Goal: Task Accomplishment & Management: Manage account settings

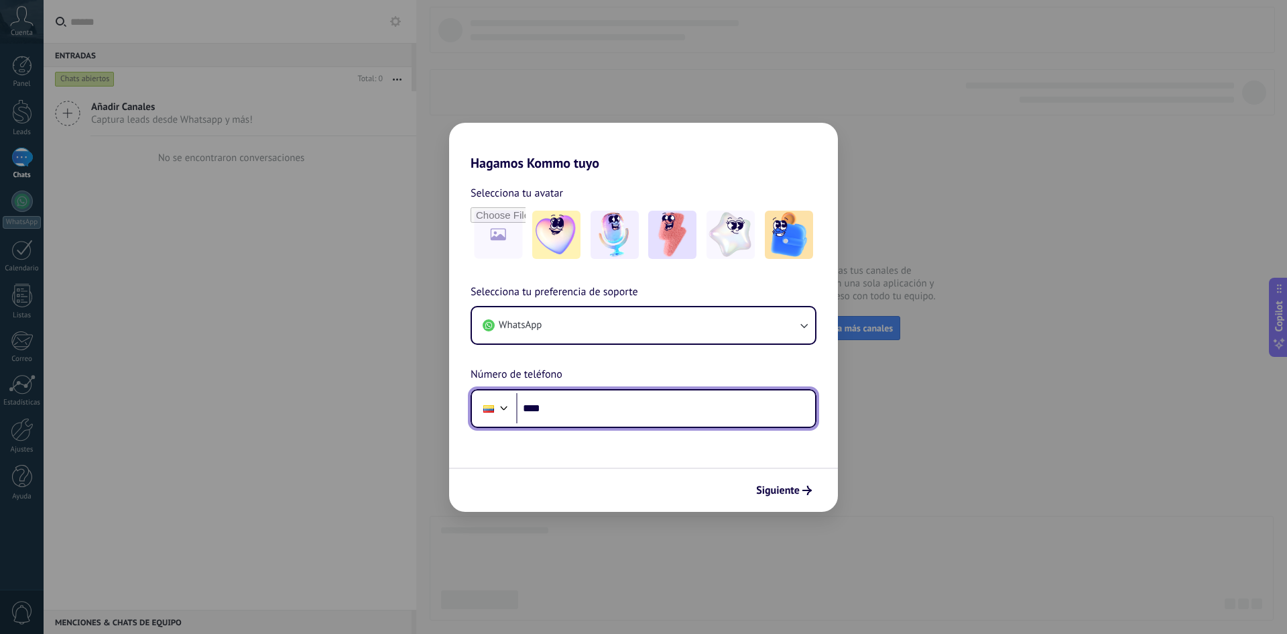
click at [694, 415] on input "****" at bounding box center [665, 408] width 299 height 31
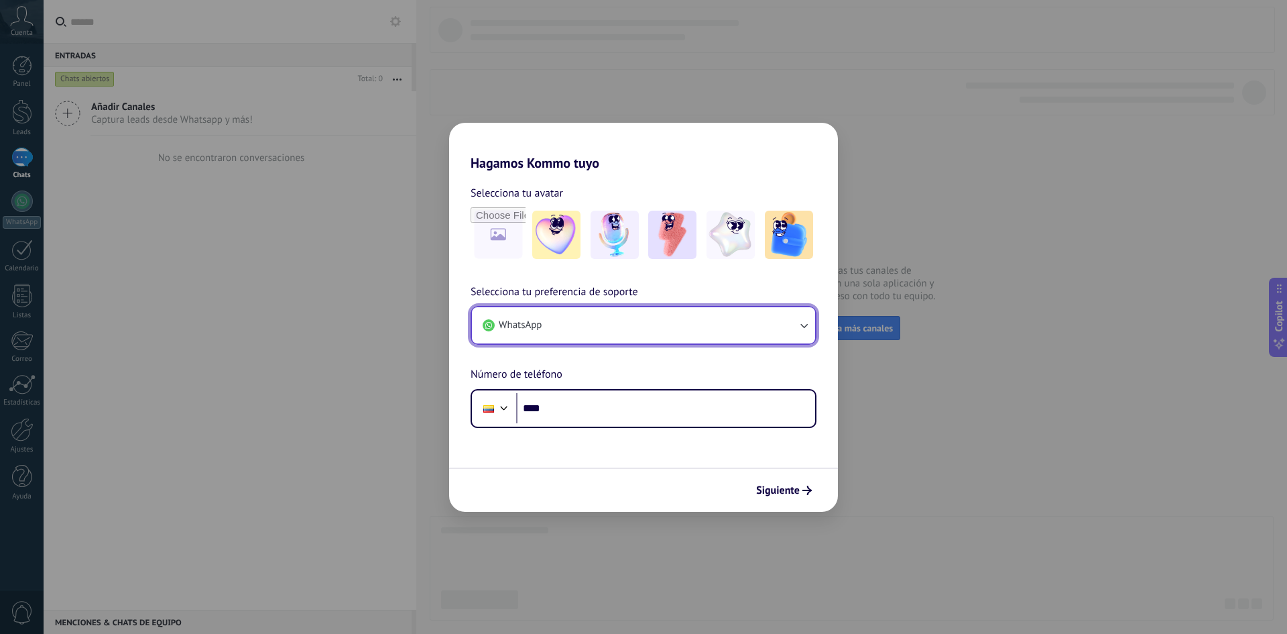
click at [799, 327] on icon "button" at bounding box center [803, 325] width 13 height 13
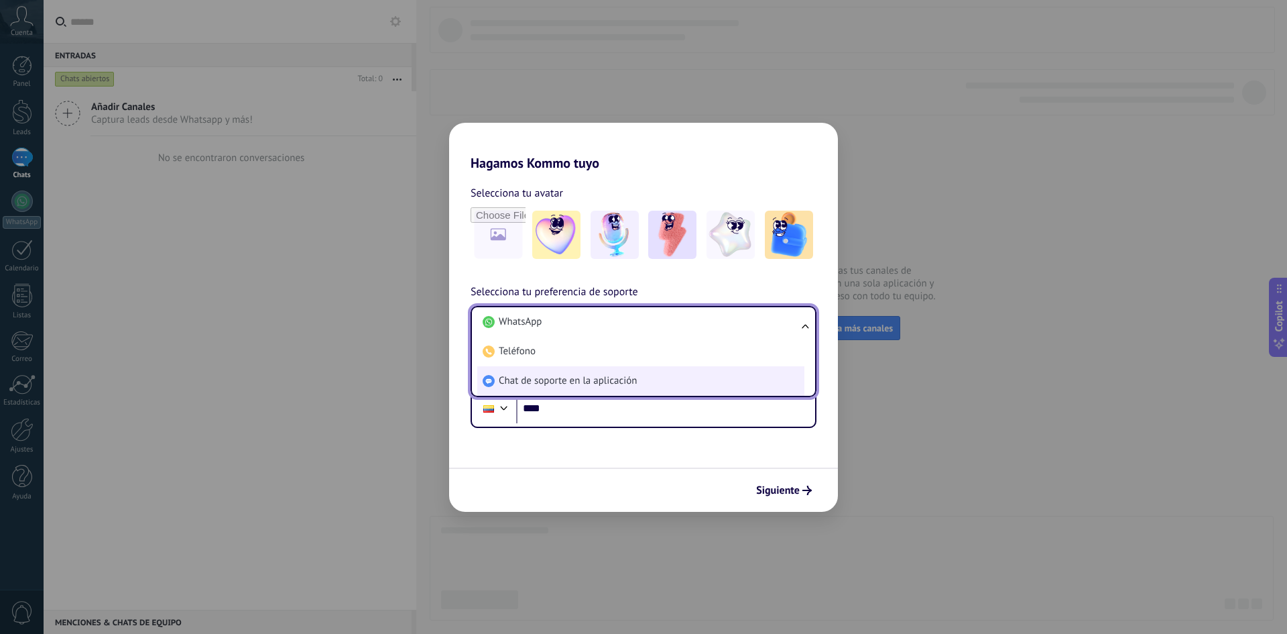
click at [616, 376] on span "Chat de soporte en la aplicación" at bounding box center [568, 380] width 138 height 13
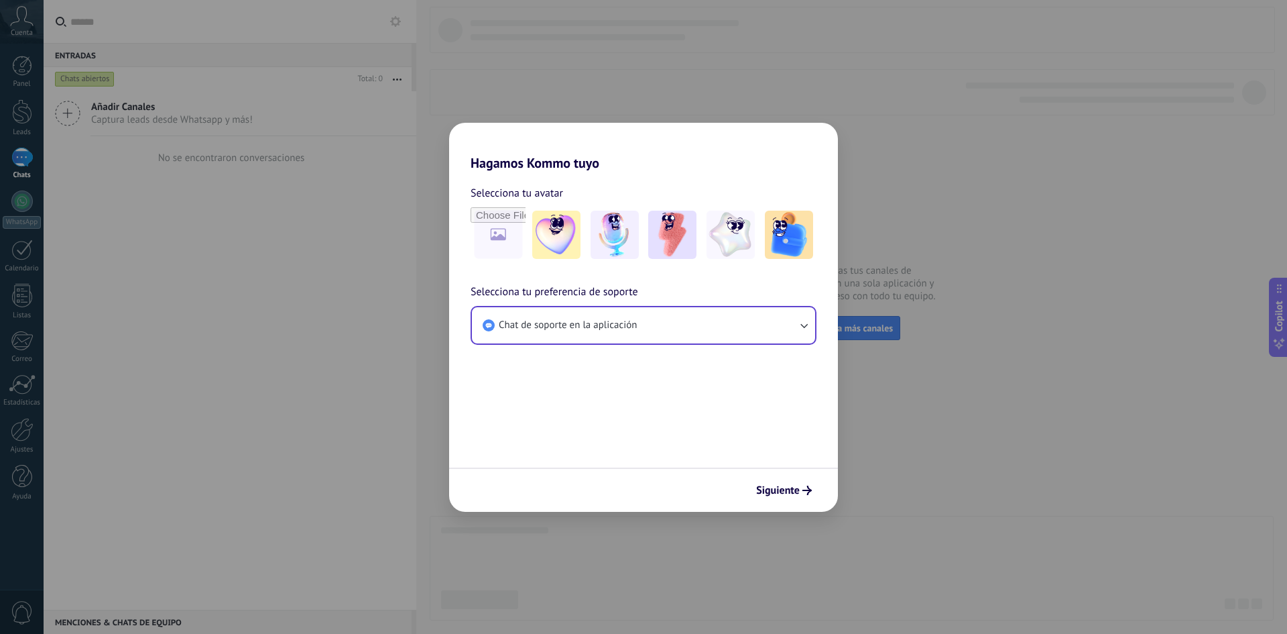
click at [779, 502] on div "Siguiente" at bounding box center [643, 489] width 389 height 44
click at [809, 482] on button "Siguiente" at bounding box center [784, 490] width 68 height 23
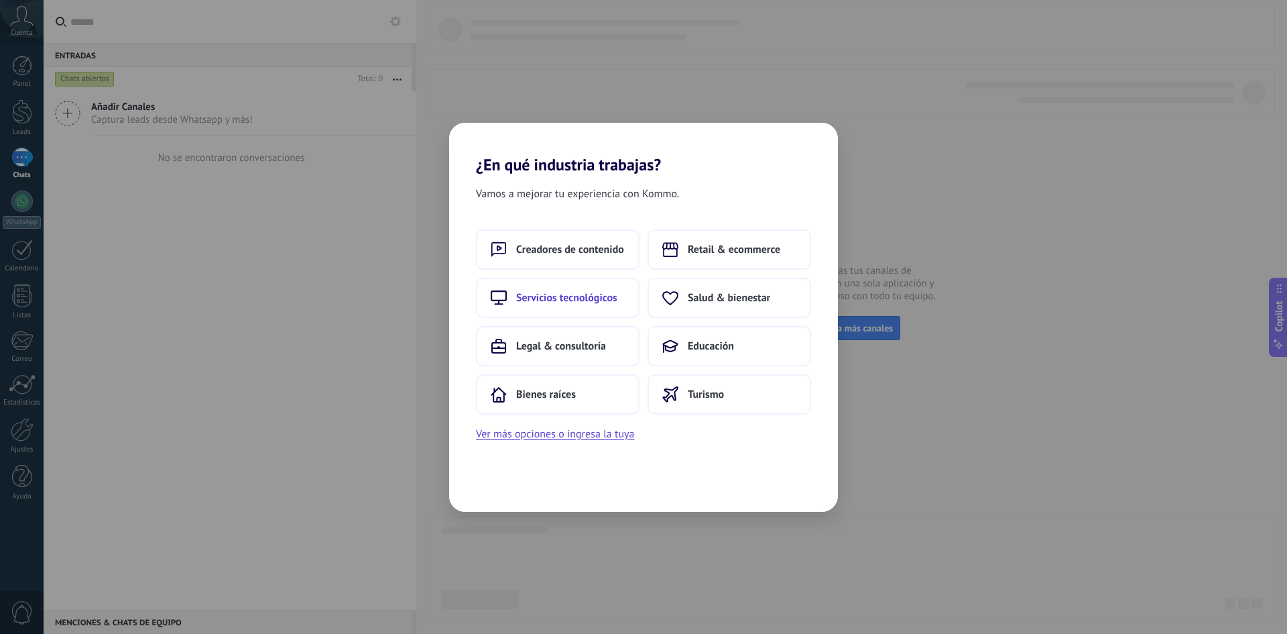
click at [549, 294] on span "Servicios tecnológicos" at bounding box center [566, 297] width 101 height 13
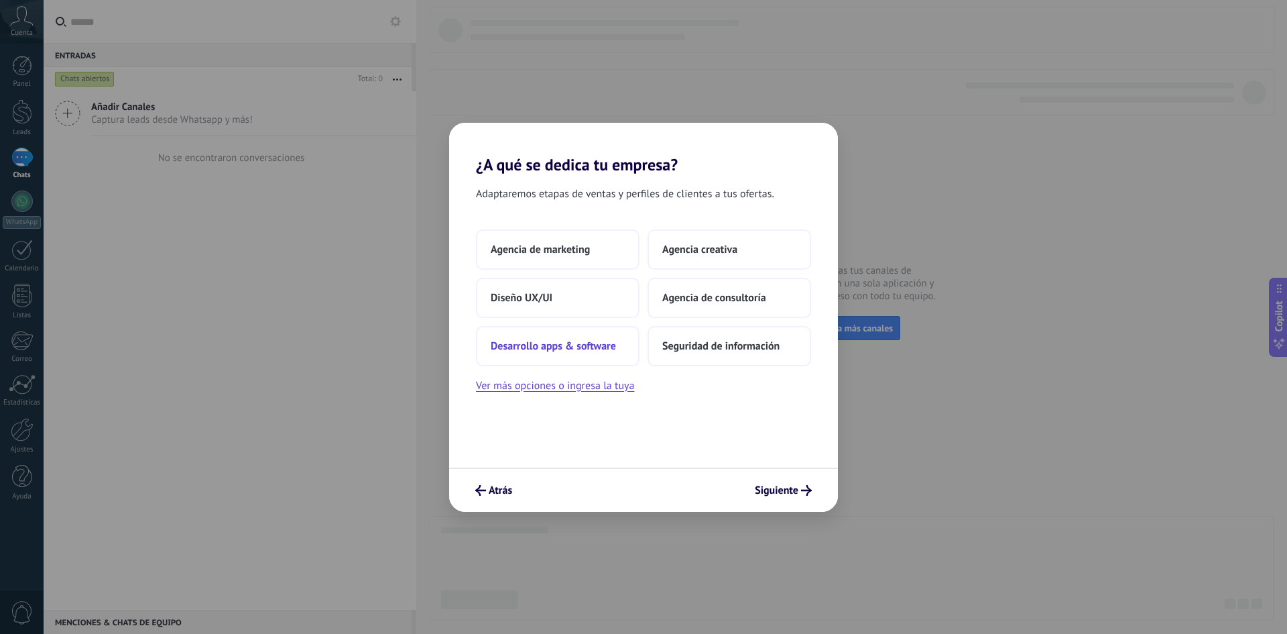
click at [563, 352] on span "Desarrollo apps & software" at bounding box center [553, 345] width 125 height 13
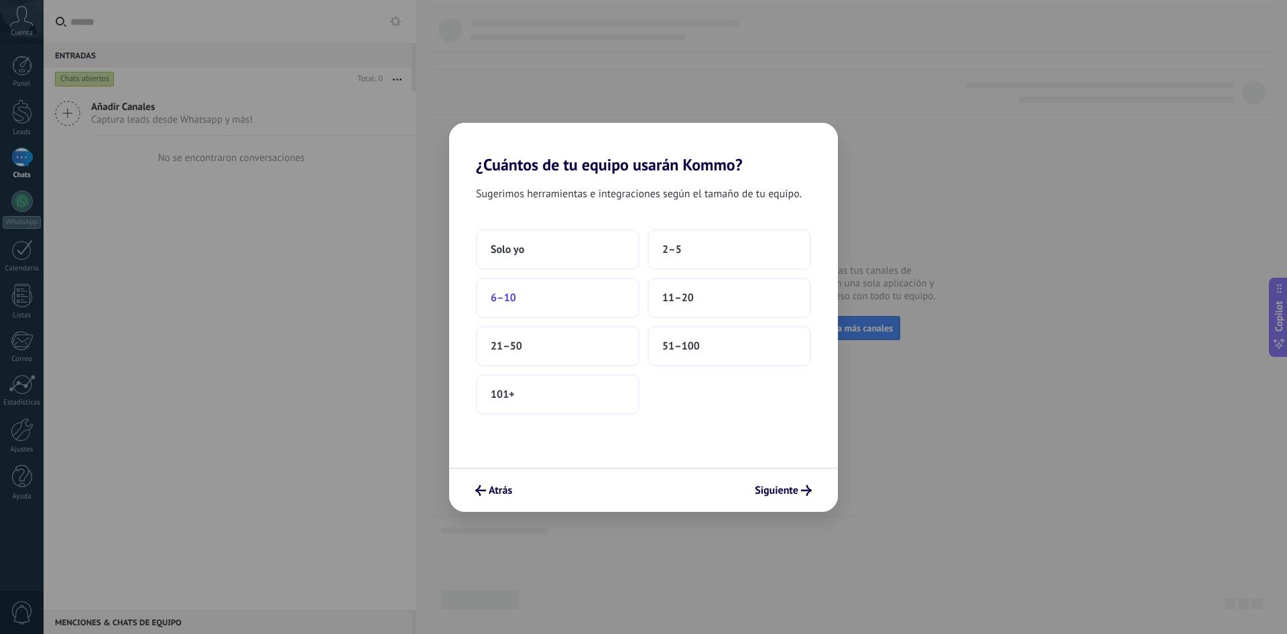
click at [534, 298] on button "6–10" at bounding box center [558, 298] width 164 height 40
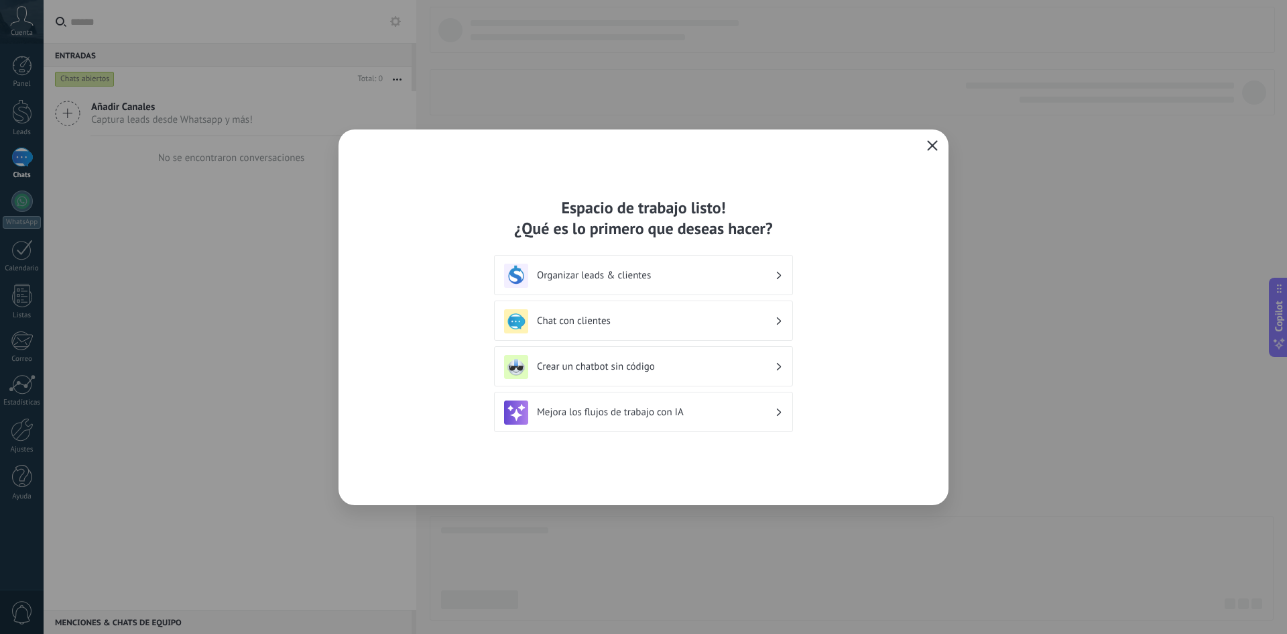
click at [934, 145] on icon "button" at bounding box center [932, 145] width 11 height 11
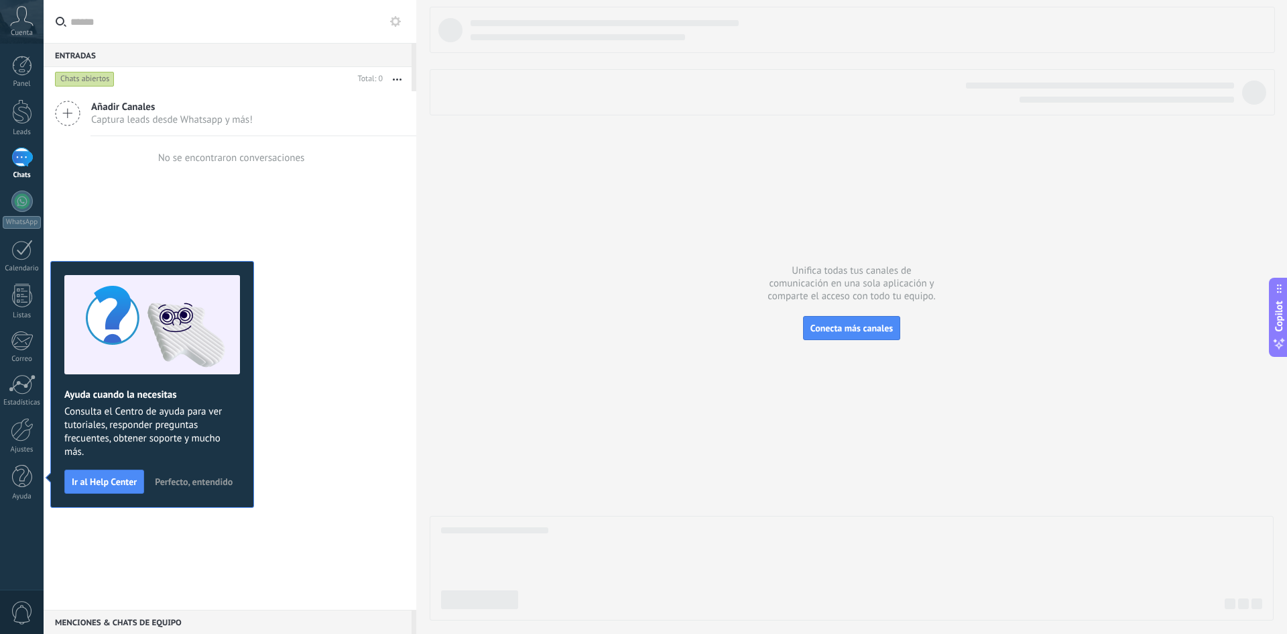
click at [198, 481] on span "Perfecto, entendido" at bounding box center [194, 481] width 78 height 9
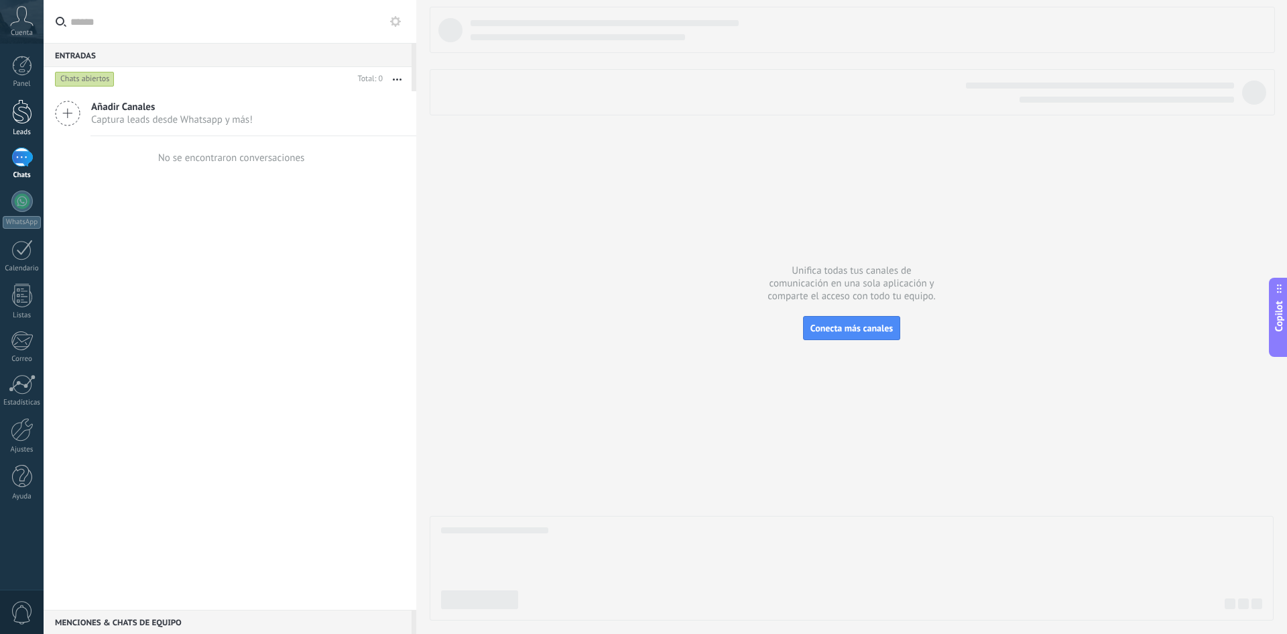
click at [21, 115] on div at bounding box center [22, 111] width 20 height 25
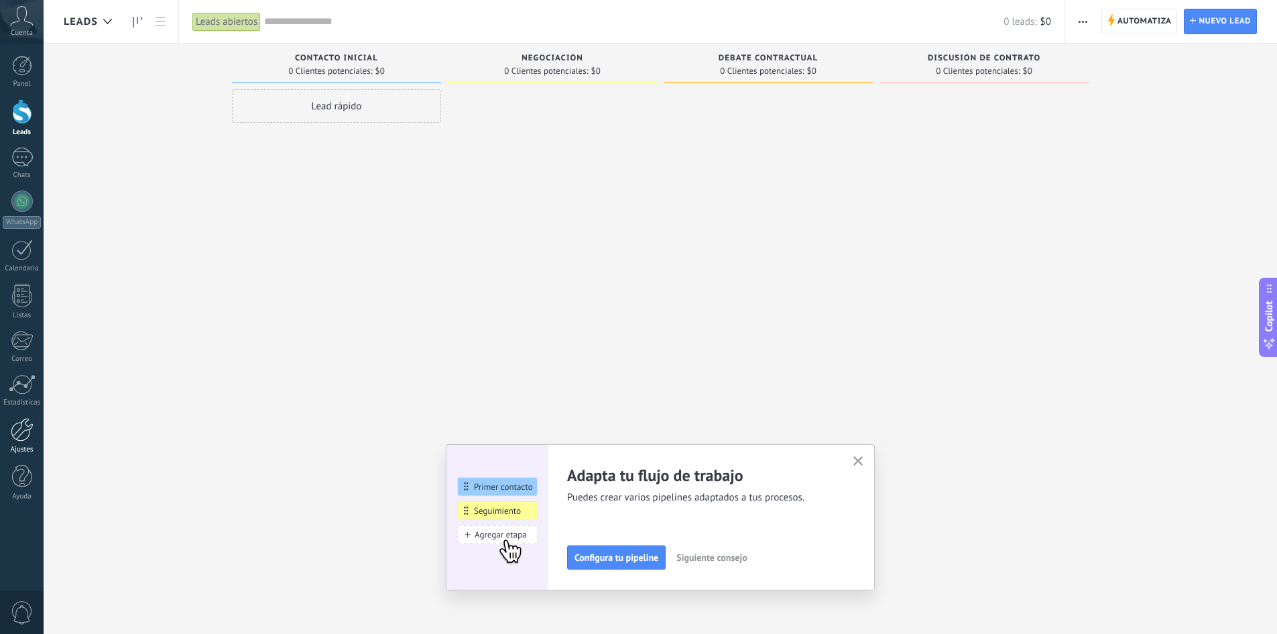
click at [23, 431] on div at bounding box center [22, 429] width 23 height 23
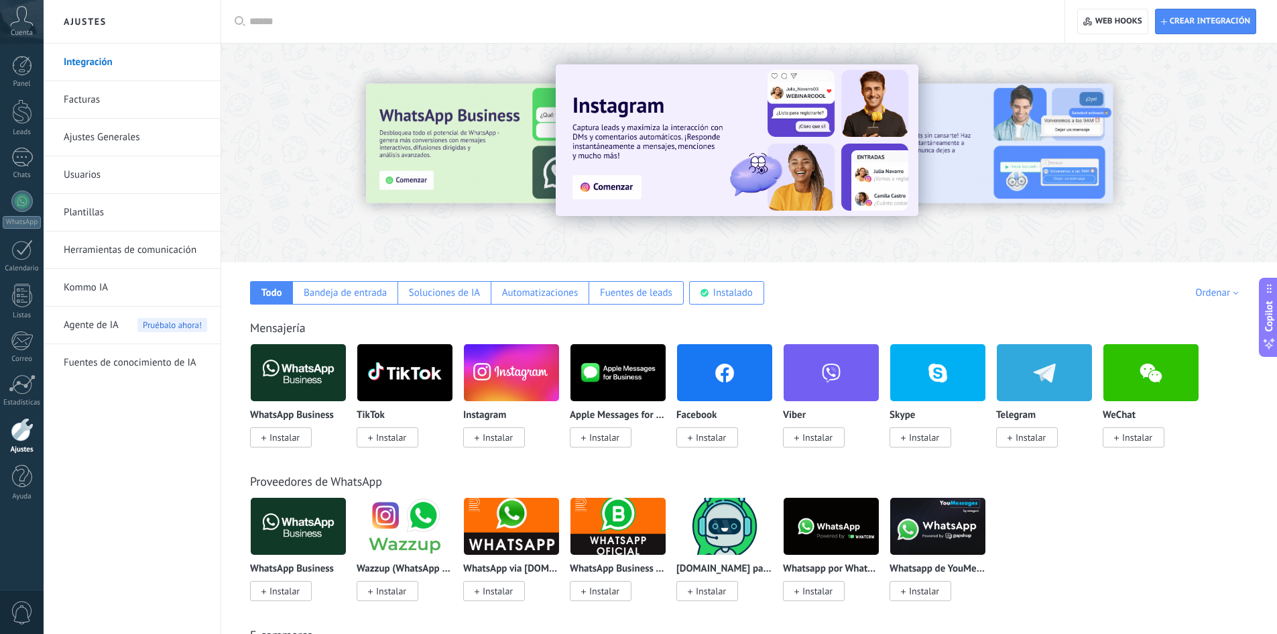
click at [319, 15] on input "text" at bounding box center [647, 22] width 797 height 14
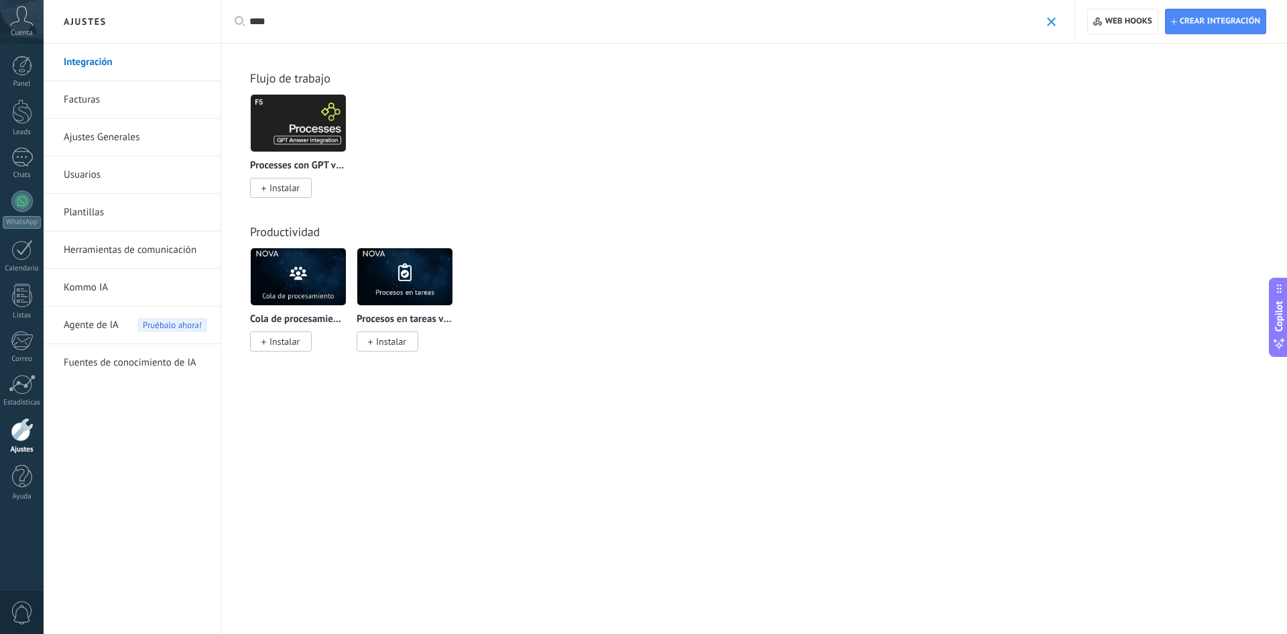
type input "****"
click at [284, 133] on img at bounding box center [298, 123] width 95 height 65
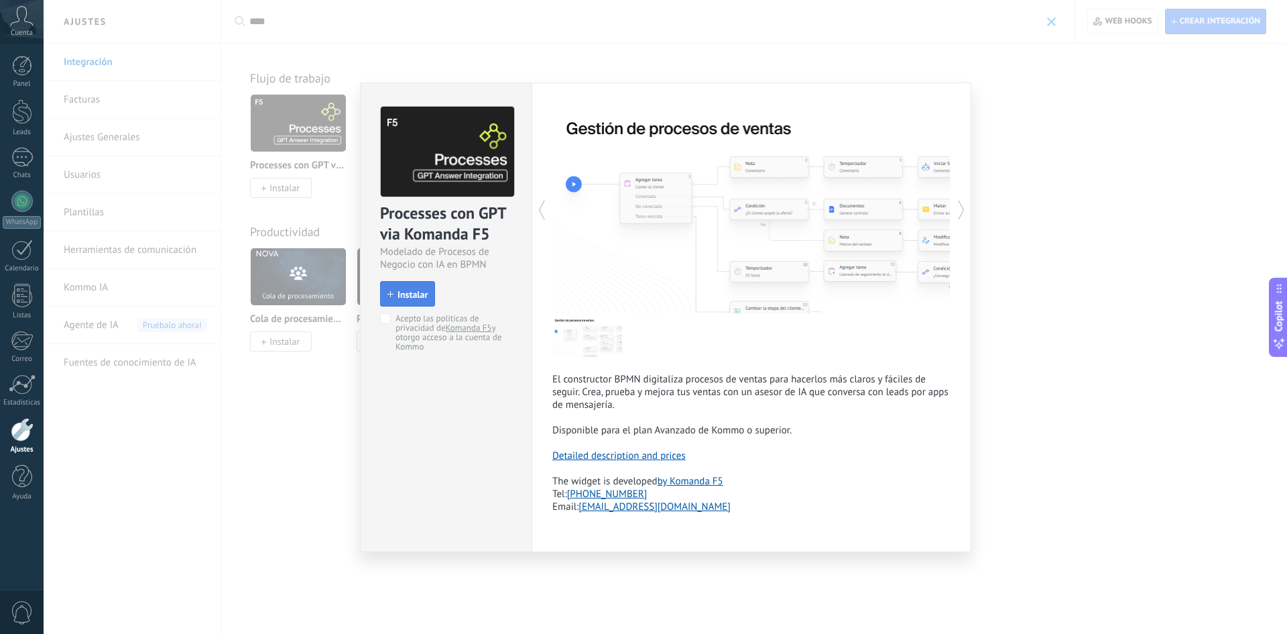
click at [396, 300] on button "Instalar" at bounding box center [407, 293] width 55 height 25
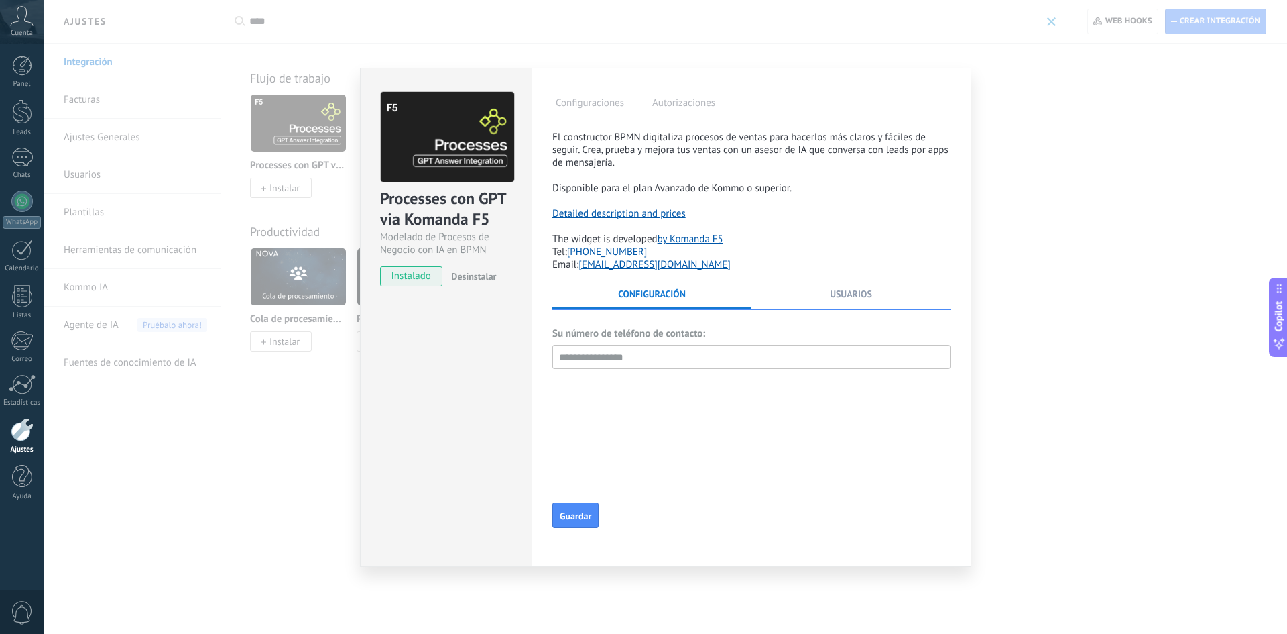
click at [667, 296] on span "Configuración" at bounding box center [652, 294] width 68 height 12
click at [591, 353] on input "text" at bounding box center [752, 357] width 398 height 24
click at [670, 108] on label "Autorizaciones" at bounding box center [684, 104] width 70 height 19
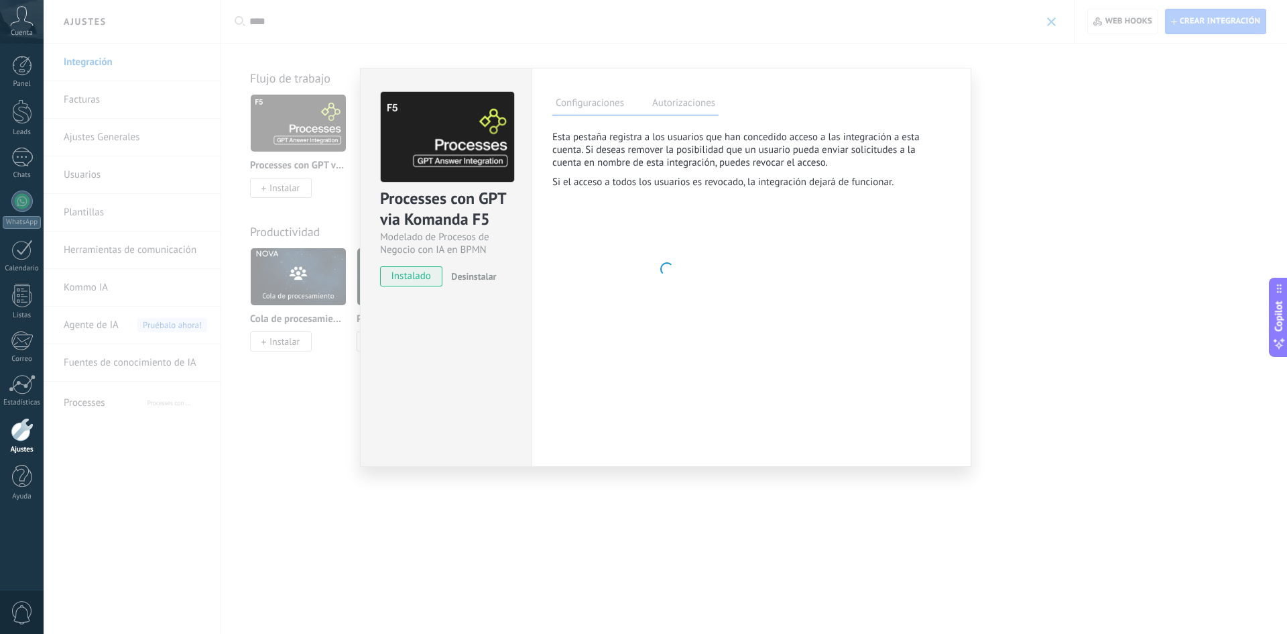
click at [605, 97] on label "Configuraciones" at bounding box center [590, 104] width 75 height 19
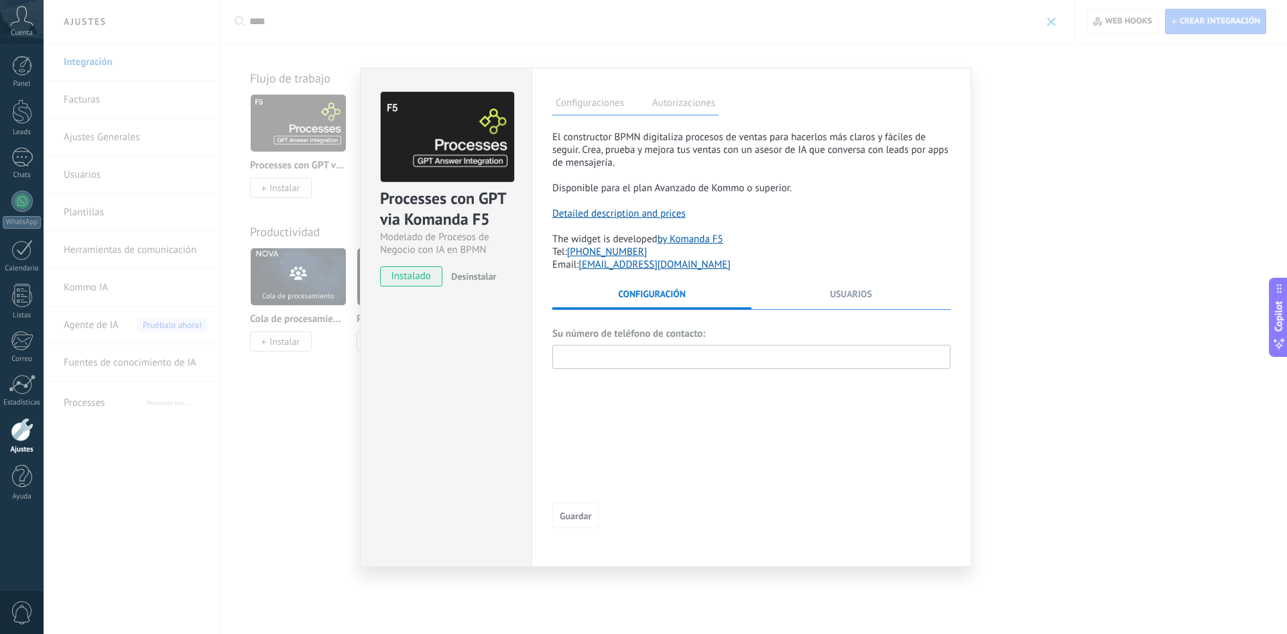
click at [622, 361] on input "text" at bounding box center [752, 357] width 398 height 24
paste input "*********"
click at [608, 363] on input "*********" at bounding box center [752, 357] width 398 height 24
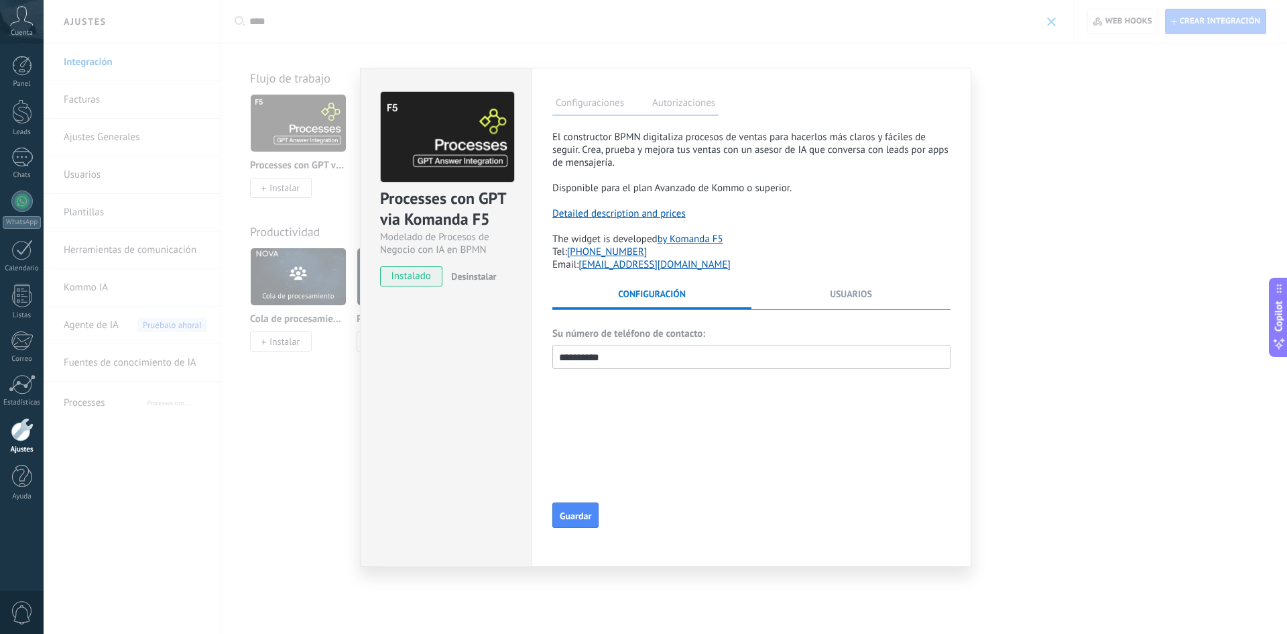
type input "**********"
click at [848, 303] on li "Usuarios" at bounding box center [851, 298] width 199 height 21
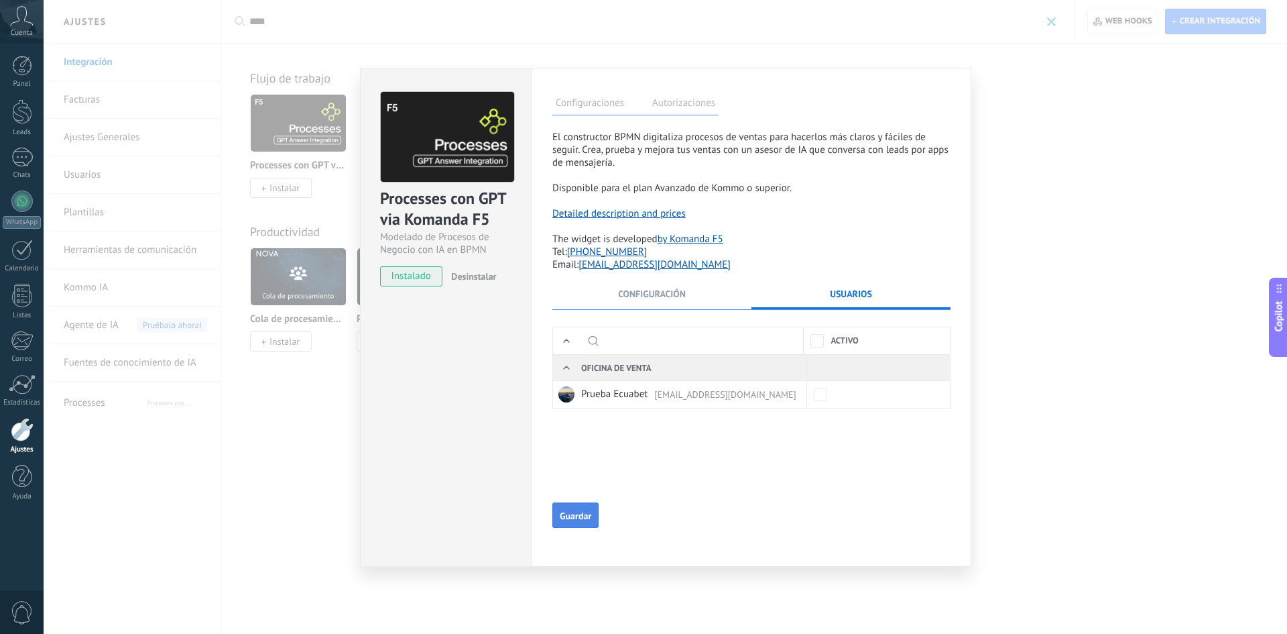
click at [573, 514] on span "Guardar" at bounding box center [576, 515] width 32 height 9
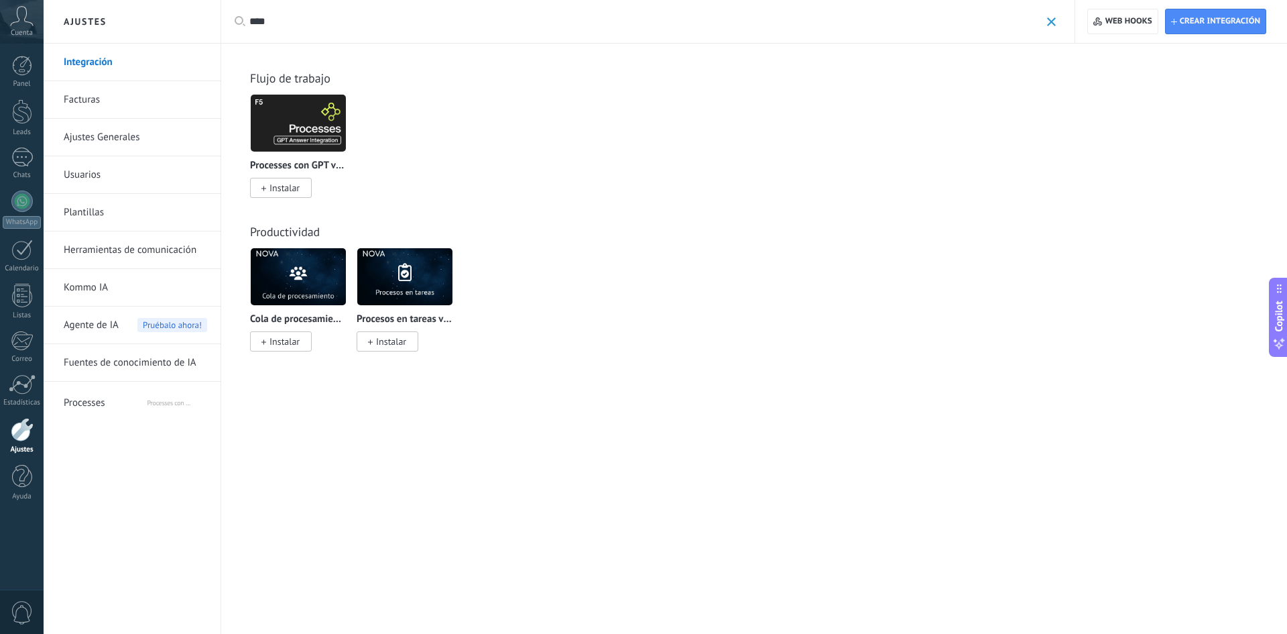
click at [105, 402] on span "Processes" at bounding box center [105, 400] width 82 height 32
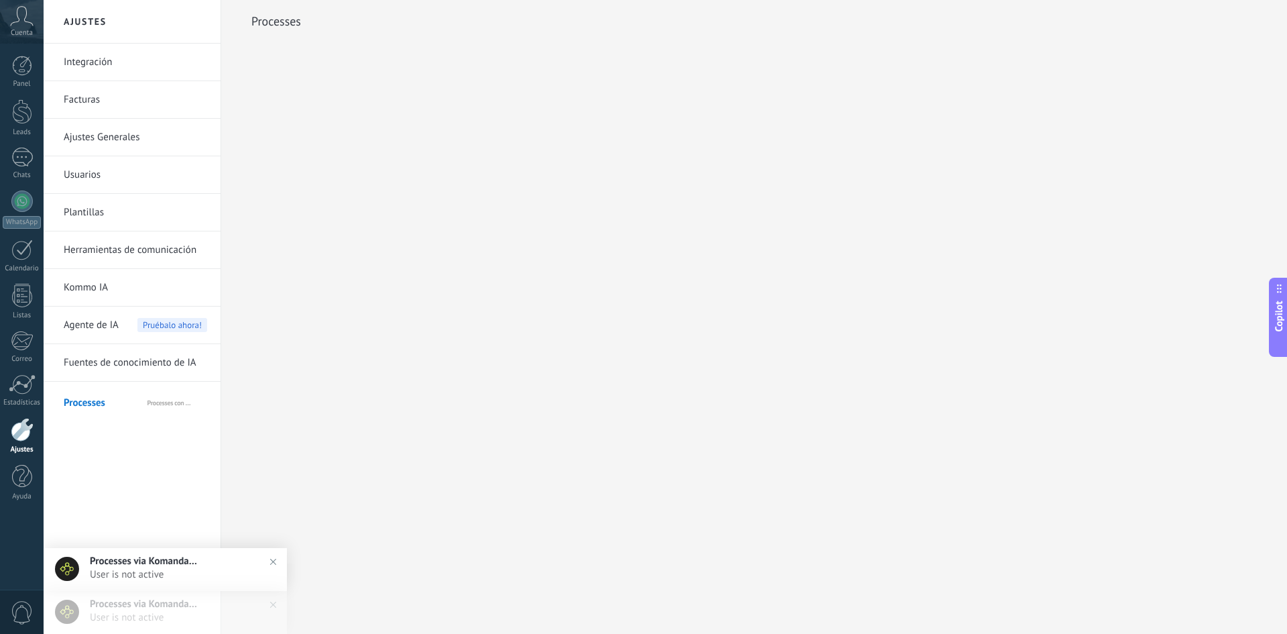
click at [87, 58] on link "Integración" at bounding box center [136, 63] width 144 height 38
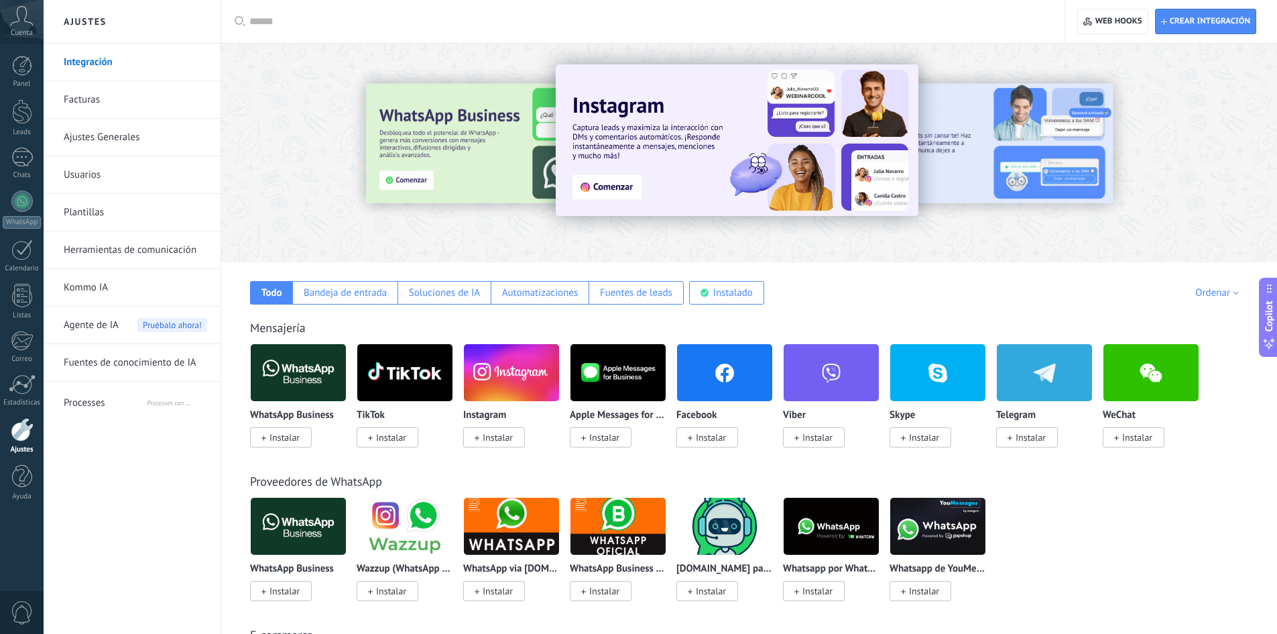
click at [386, 22] on input "text" at bounding box center [647, 22] width 797 height 14
click at [715, 294] on div "Instalado" at bounding box center [733, 292] width 40 height 13
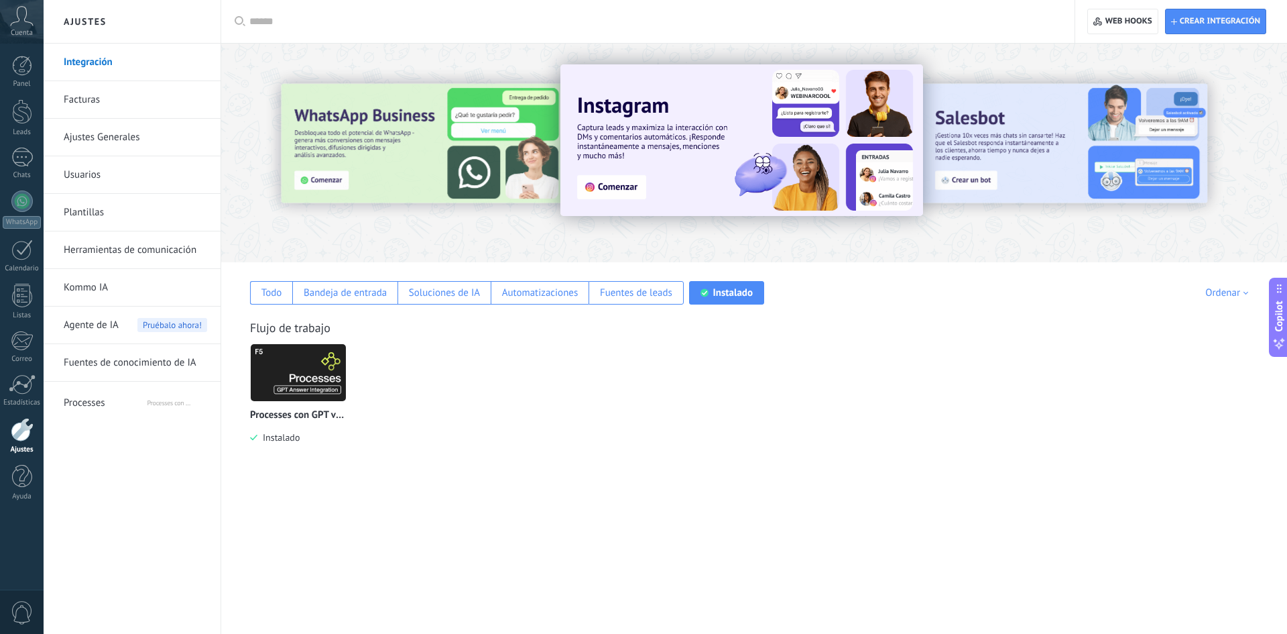
click at [273, 367] on img at bounding box center [298, 372] width 95 height 65
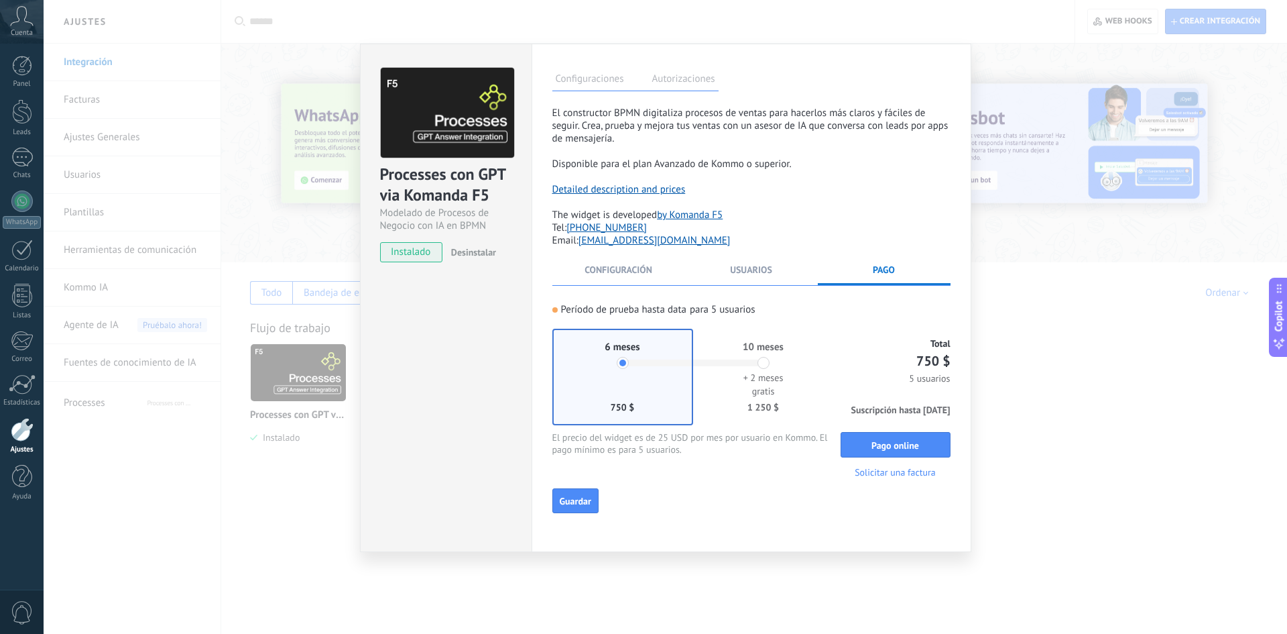
click at [777, 272] on li "Usuarios" at bounding box center [751, 274] width 133 height 21
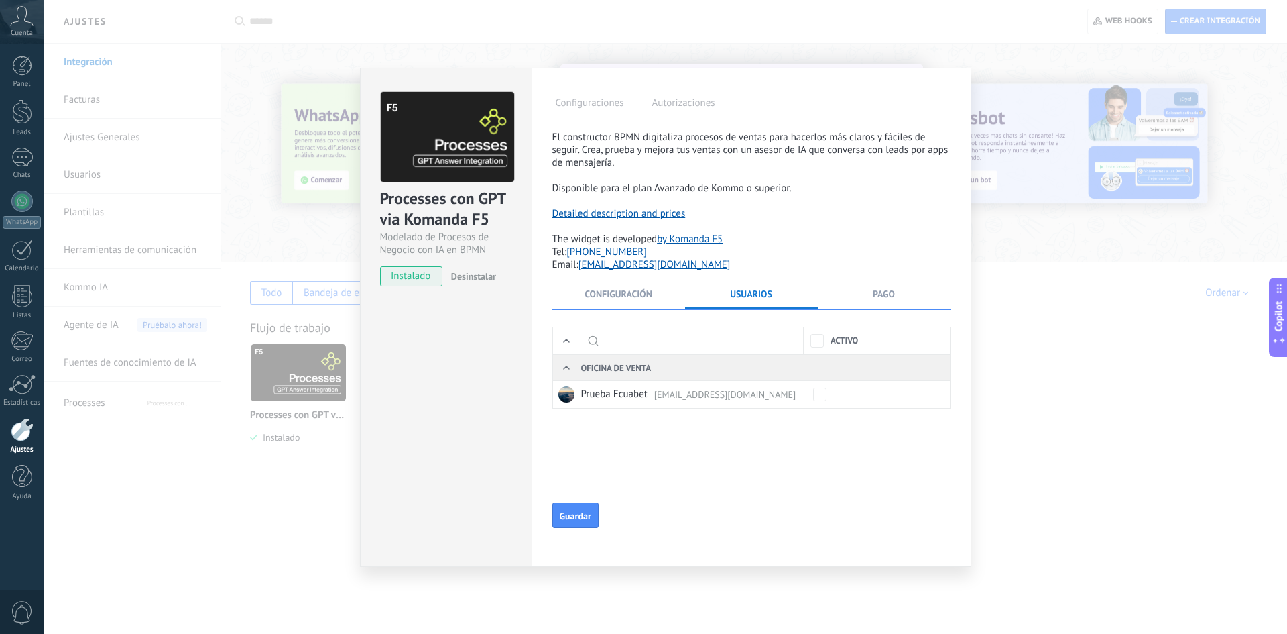
click at [809, 392] on div at bounding box center [843, 394] width 72 height 27
click at [577, 520] on span "Guardar" at bounding box center [576, 515] width 32 height 9
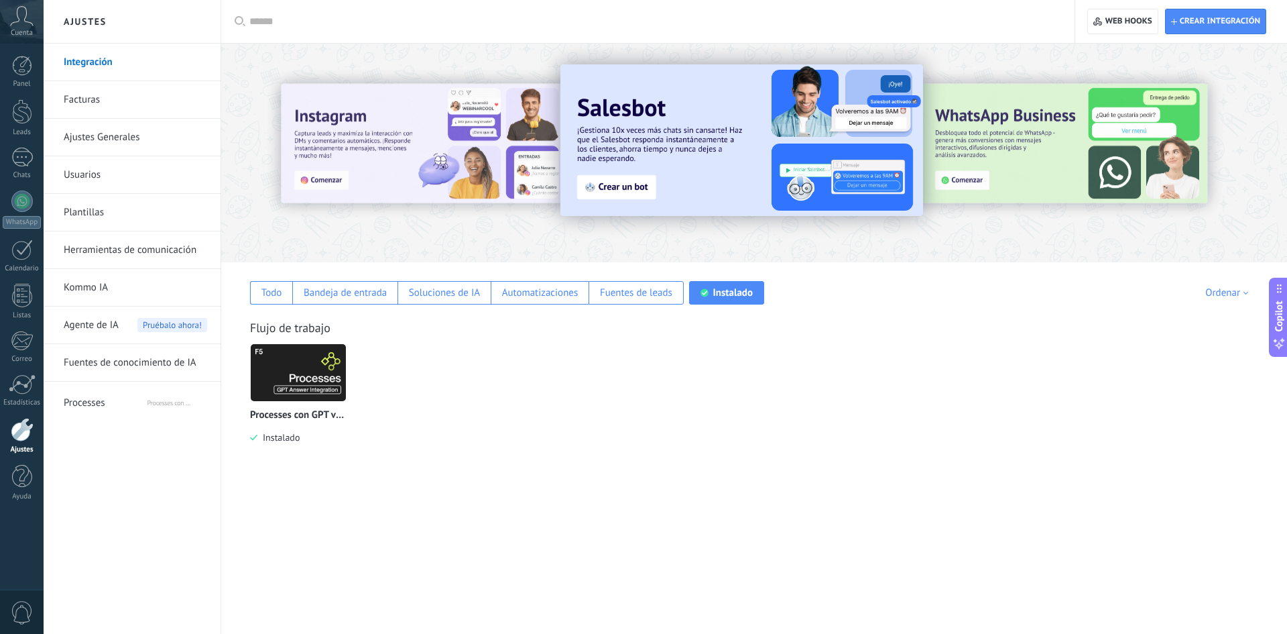
click at [93, 406] on span "Processes" at bounding box center [105, 400] width 82 height 32
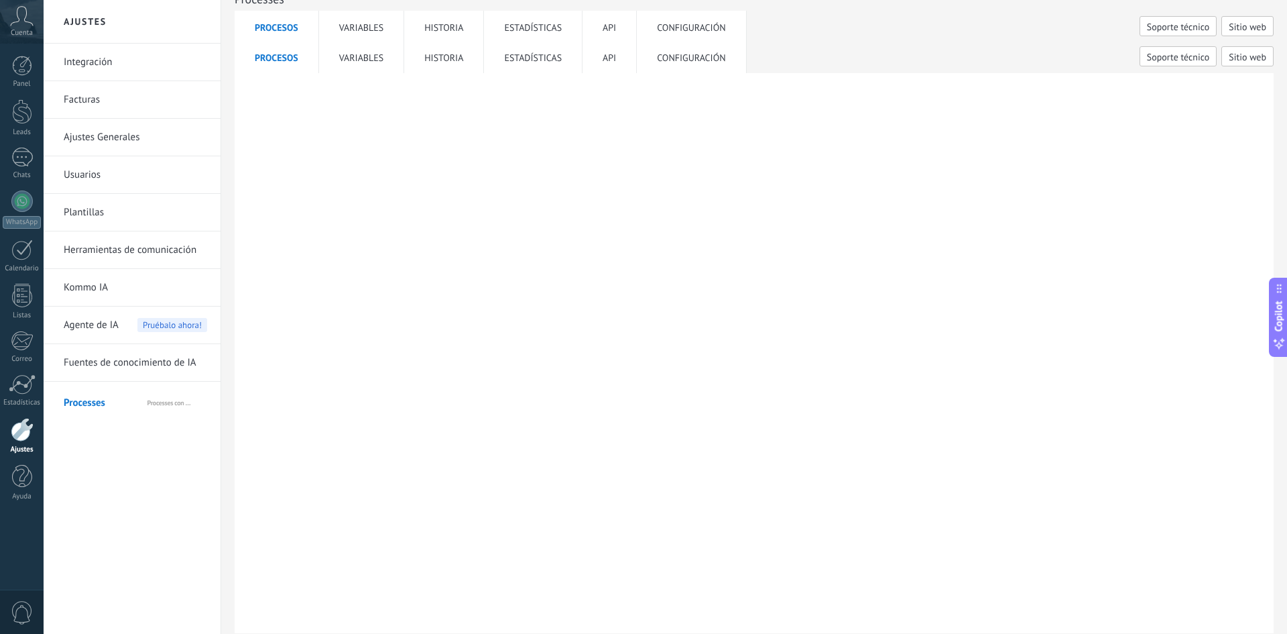
click at [717, 184] on div at bounding box center [754, 316] width 1039 height 633
click at [606, 57] on li "API" at bounding box center [610, 57] width 54 height 32
click at [295, 97] on link "F5AI" at bounding box center [291, 92] width 23 height 15
